Goal: Navigation & Orientation: Find specific page/section

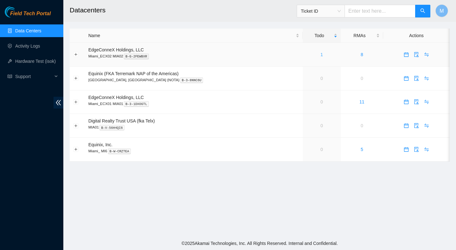
click at [321, 55] on link "1" at bounding box center [322, 54] width 3 height 5
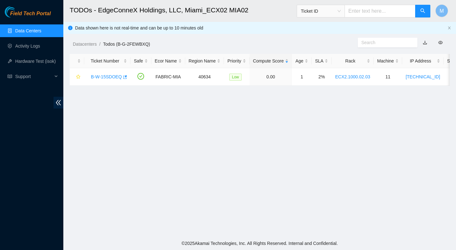
click at [41, 29] on link "Data Centers" at bounding box center [28, 30] width 26 height 5
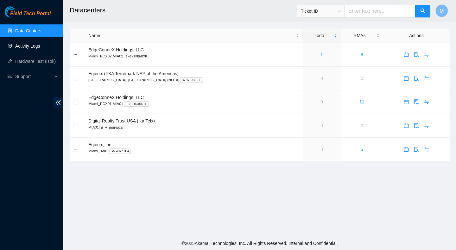
click at [28, 44] on link "Activity Logs" at bounding box center [27, 45] width 25 height 5
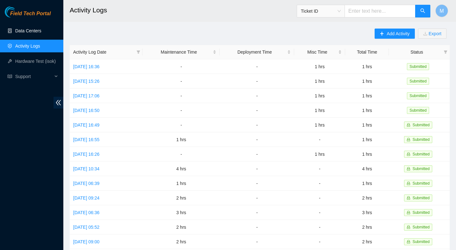
click at [41, 29] on link "Data Centers" at bounding box center [28, 30] width 26 height 5
